Goal: Find specific page/section: Find specific page/section

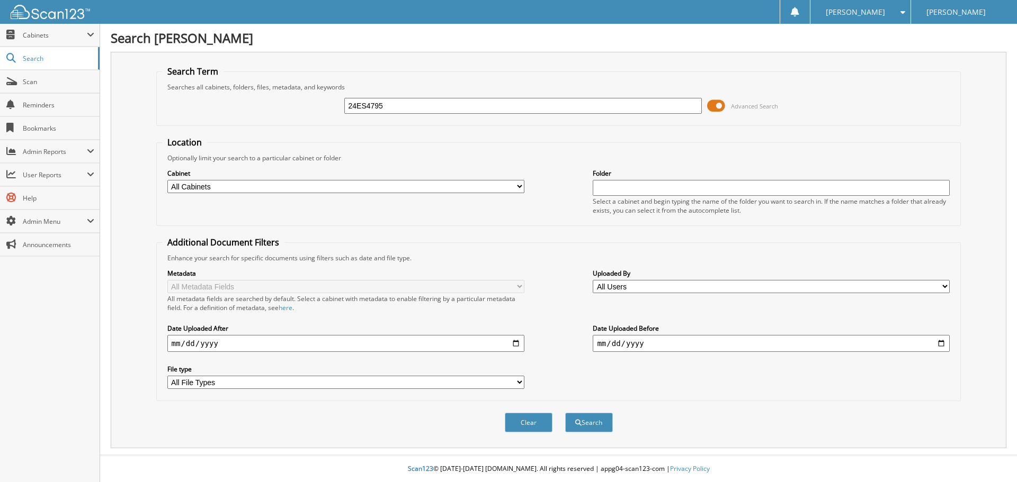
type input "24ES4795"
click at [721, 110] on span at bounding box center [716, 106] width 18 height 16
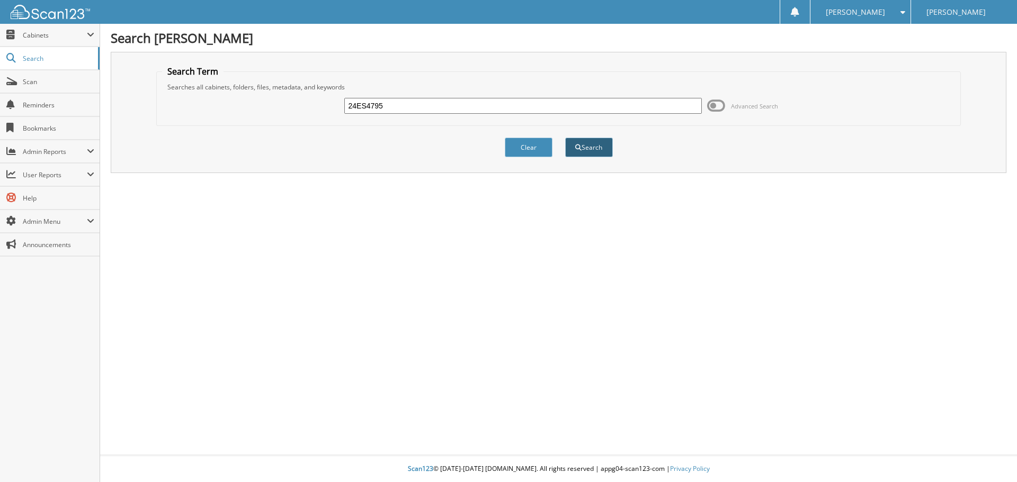
click at [578, 140] on button "Search" at bounding box center [589, 148] width 48 height 20
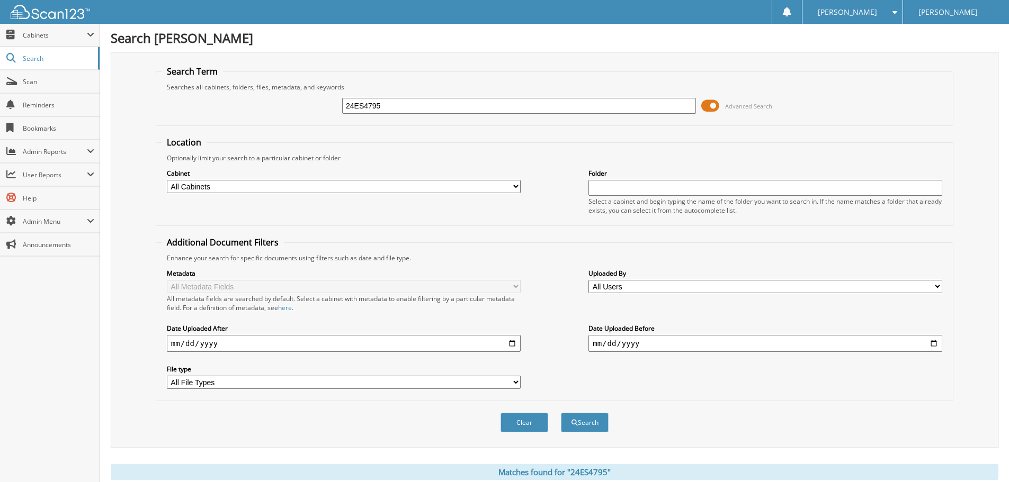
click at [745, 105] on span "Advanced Search" at bounding box center [748, 106] width 47 height 8
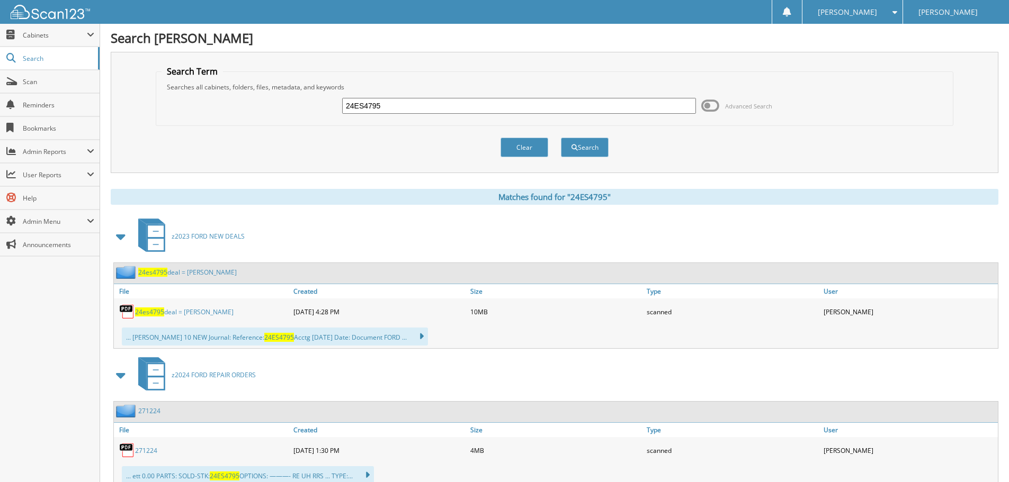
click at [151, 313] on span "24es4795" at bounding box center [149, 312] width 29 height 9
